Goal: Navigation & Orientation: Find specific page/section

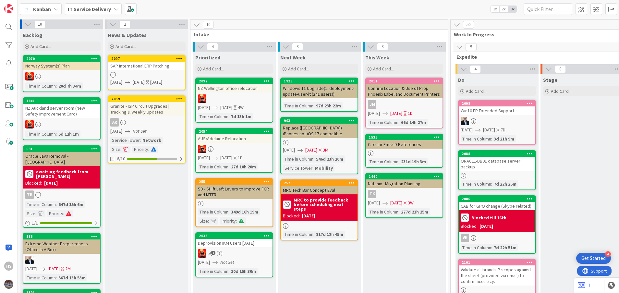
scroll to position [0, 293]
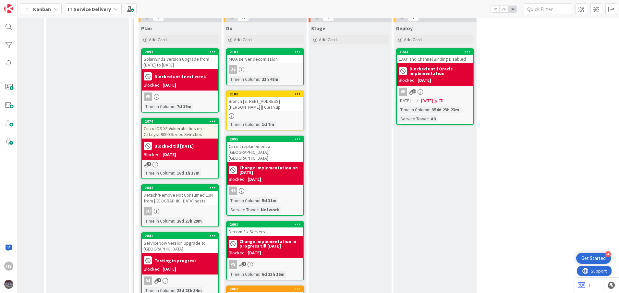
scroll to position [364, 317]
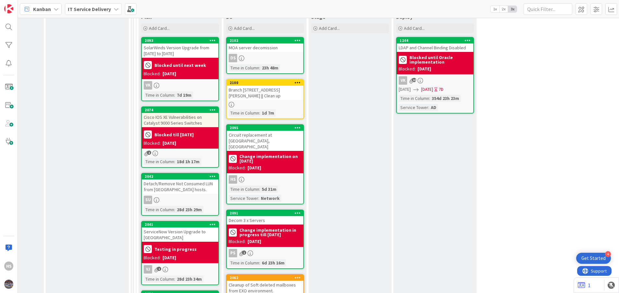
click at [266, 86] on div "Branch [STREET_ADDRESS][PERSON_NAME] || Clean up" at bounding box center [265, 93] width 77 height 14
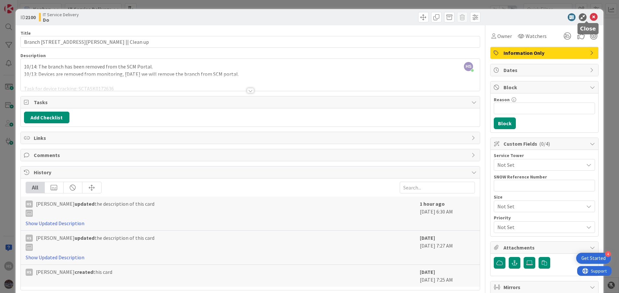
click at [590, 13] on icon at bounding box center [594, 17] width 8 height 8
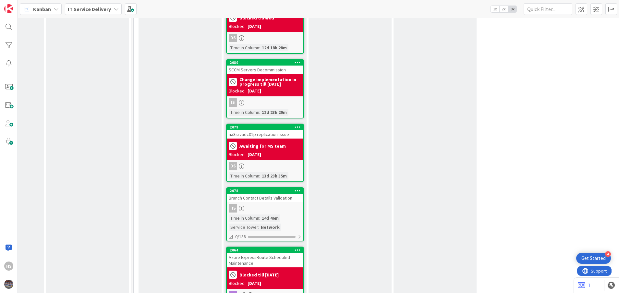
scroll to position [837, 317]
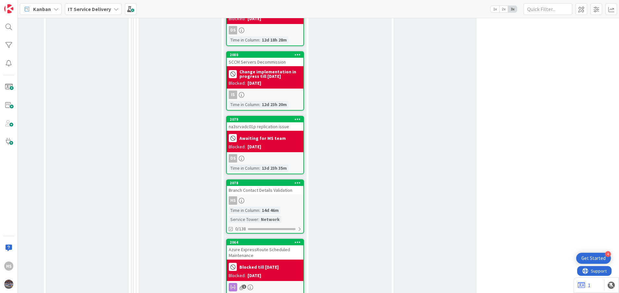
click at [289, 186] on div "Branch Contact Details Validation" at bounding box center [265, 190] width 77 height 8
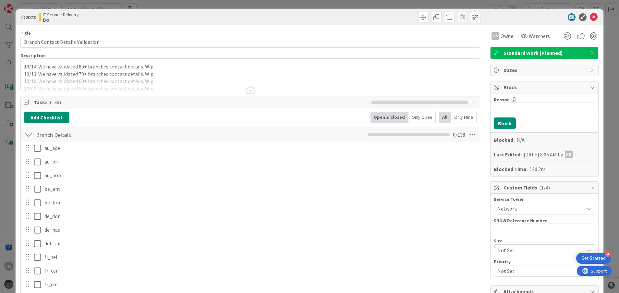
click at [590, 18] on icon at bounding box center [594, 17] width 8 height 8
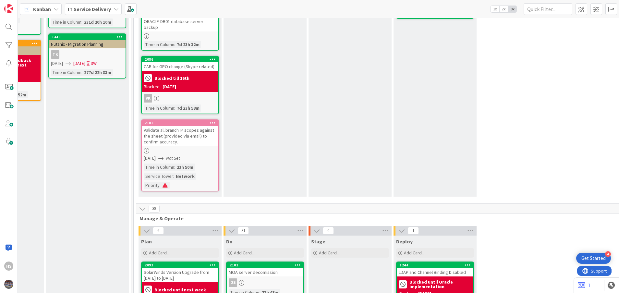
scroll to position [147, 317]
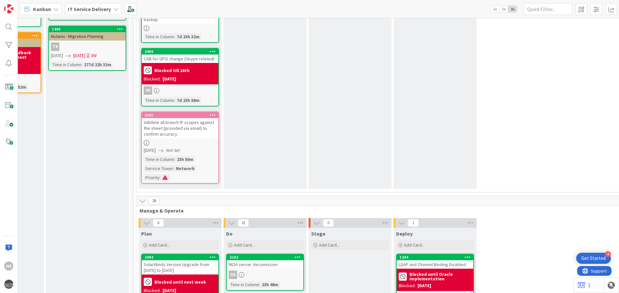
click at [195, 131] on div "Validate all branch IP scopes against the sheet (provided via email) to confirm…" at bounding box center [180, 128] width 77 height 20
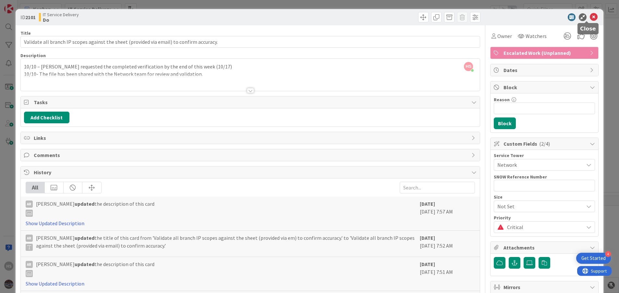
click at [590, 18] on icon at bounding box center [594, 17] width 8 height 8
